Goal: Navigation & Orientation: Go to known website

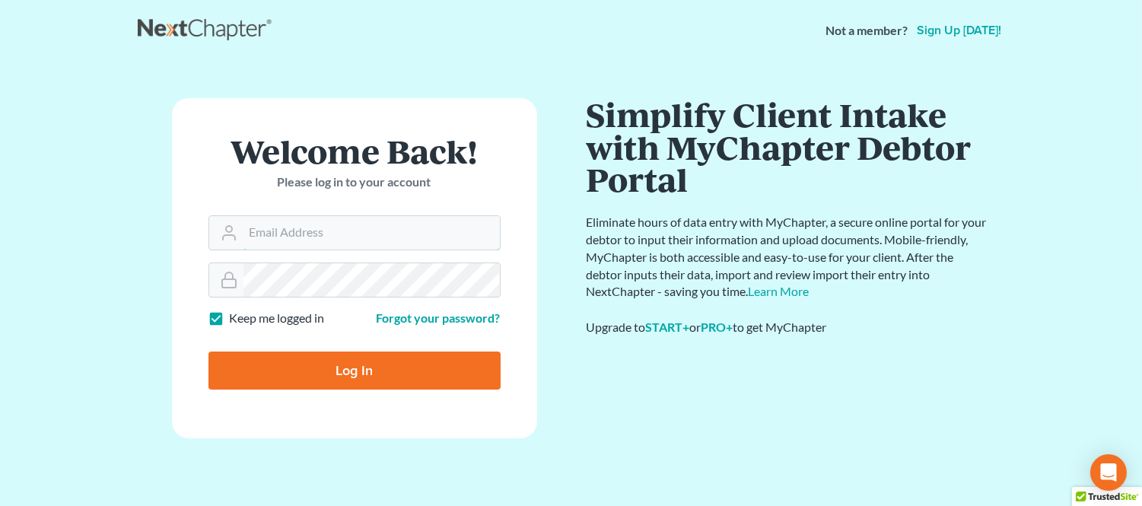
type input "[PERSON_NAME][EMAIL_ADDRESS][DOMAIN_NAME]"
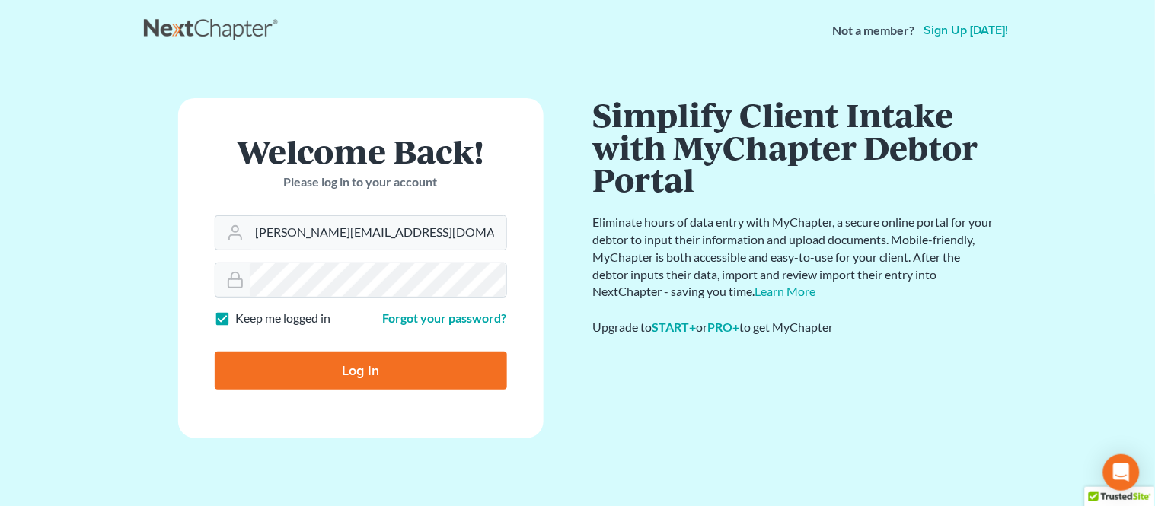
click at [347, 377] on input "Log In" at bounding box center [361, 371] width 292 height 38
type input "Thinking..."
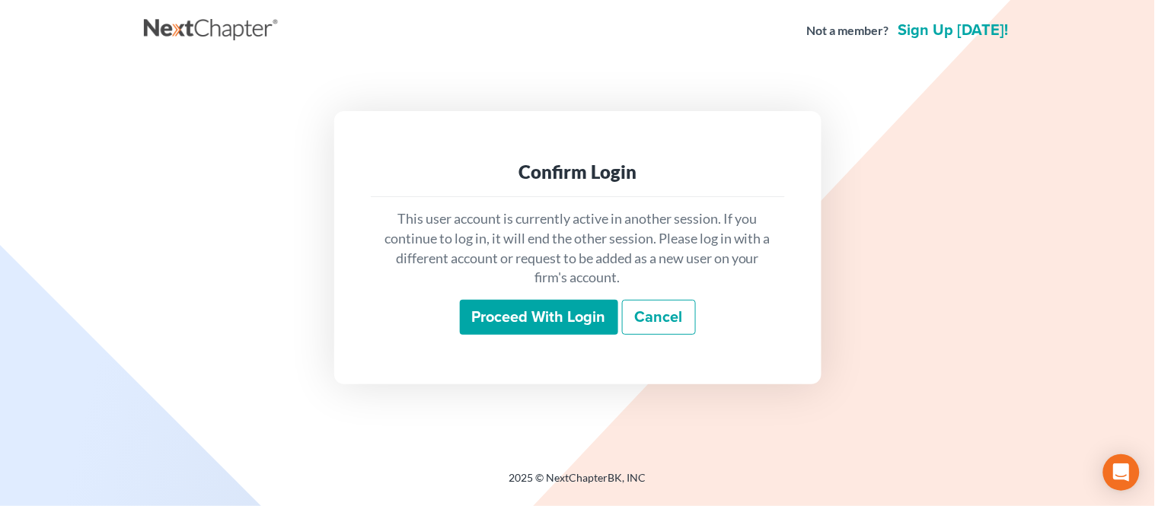
click at [538, 332] on input "Proceed with login" at bounding box center [539, 317] width 158 height 35
